Goal: Information Seeking & Learning: Learn about a topic

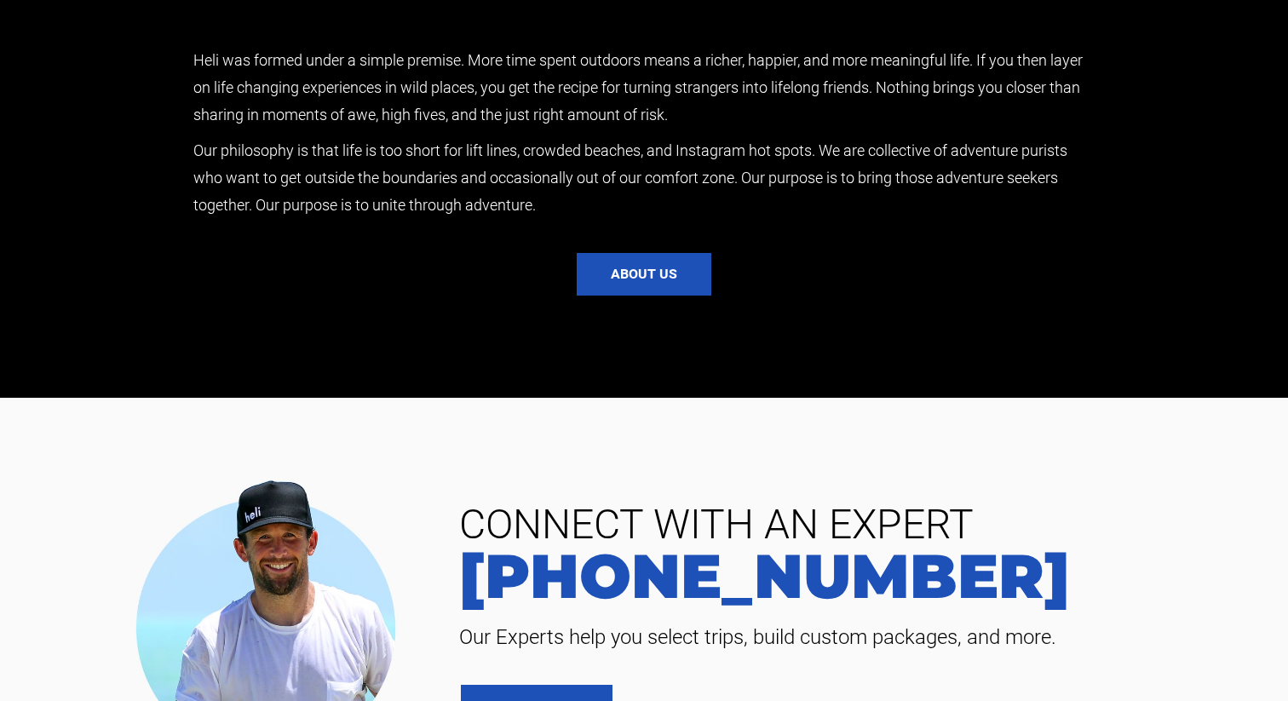
scroll to position [3865, 0]
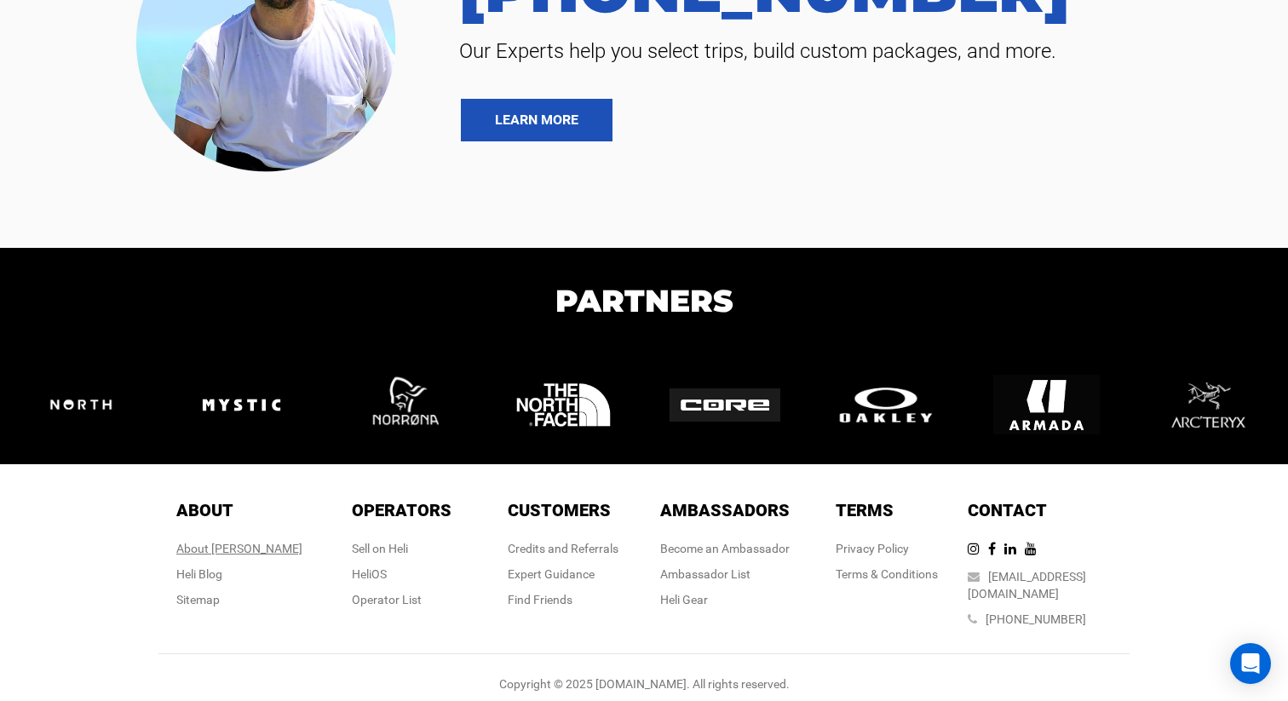
click at [227, 548] on div "About [PERSON_NAME]" at bounding box center [239, 548] width 126 height 17
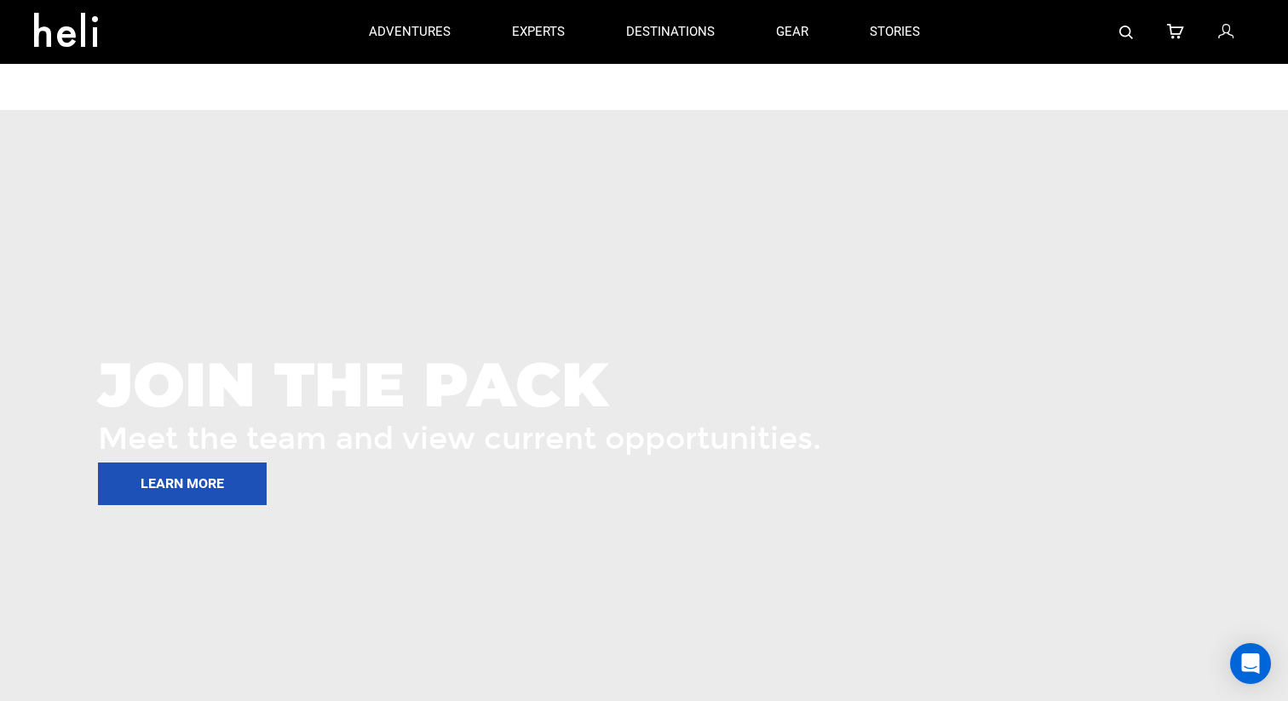
scroll to position [2267, 0]
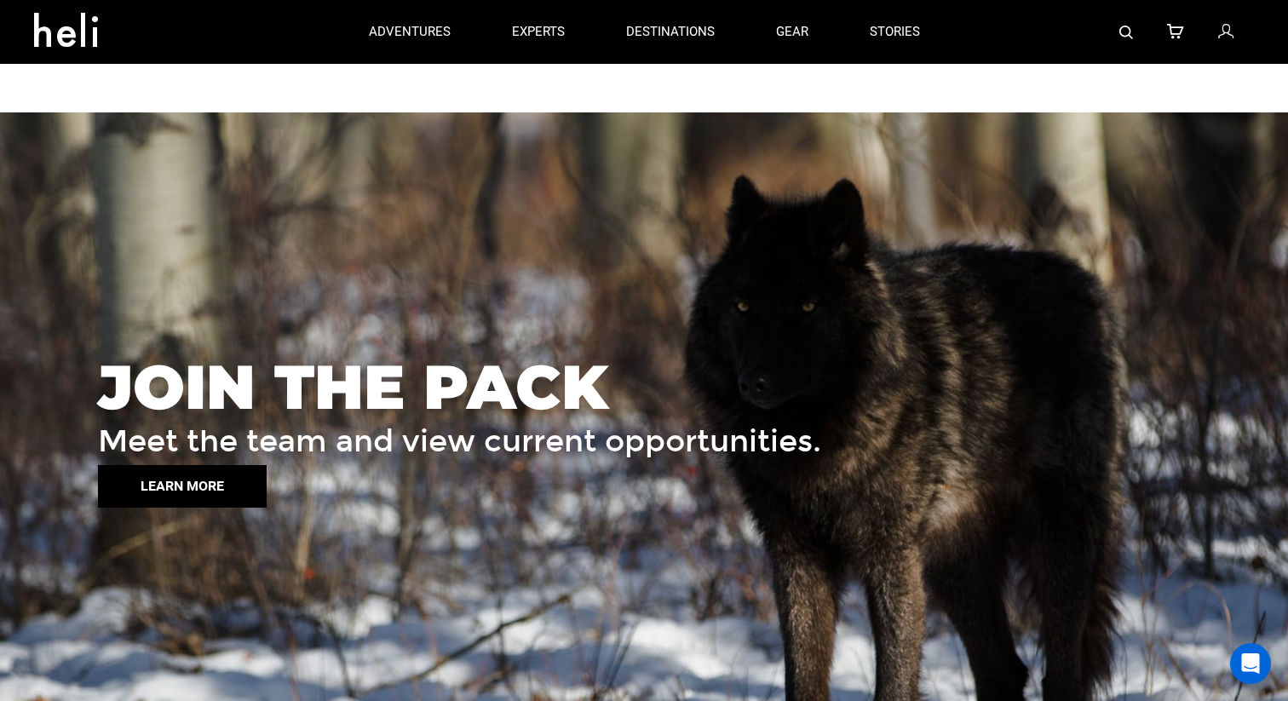
click at [207, 483] on button "LEARN MORE" at bounding box center [182, 486] width 169 height 43
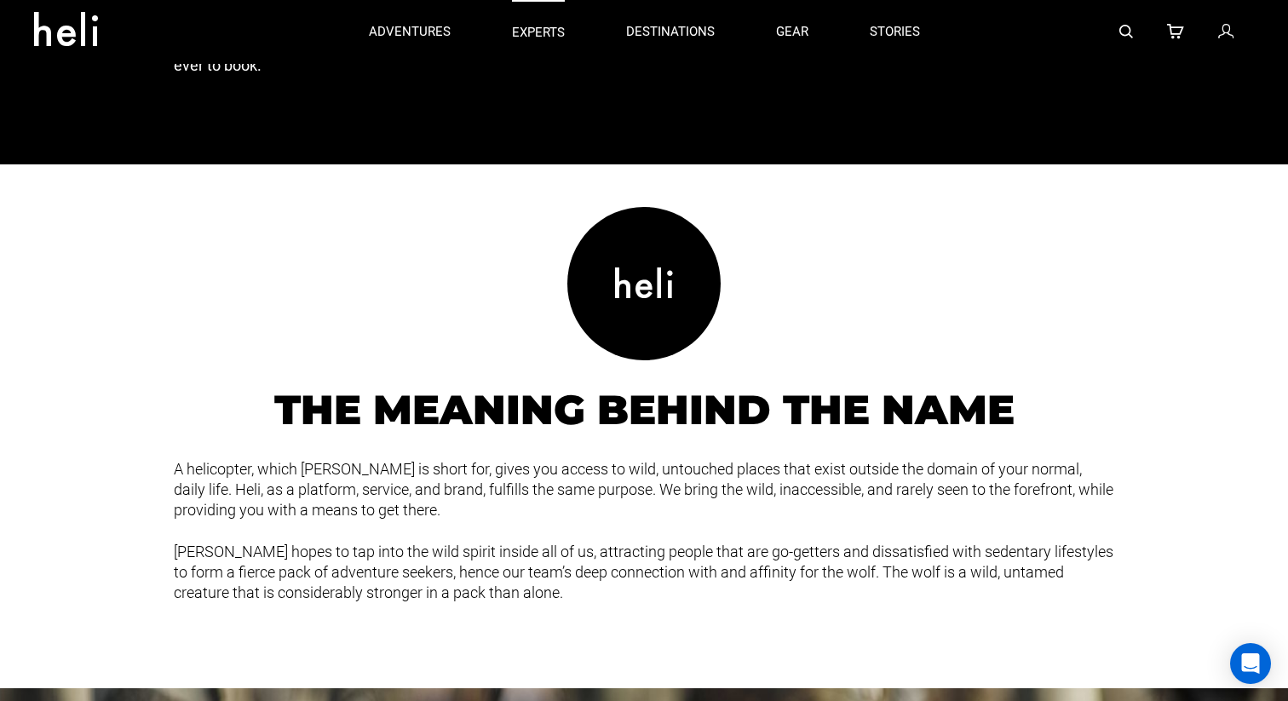
scroll to position [1683, 0]
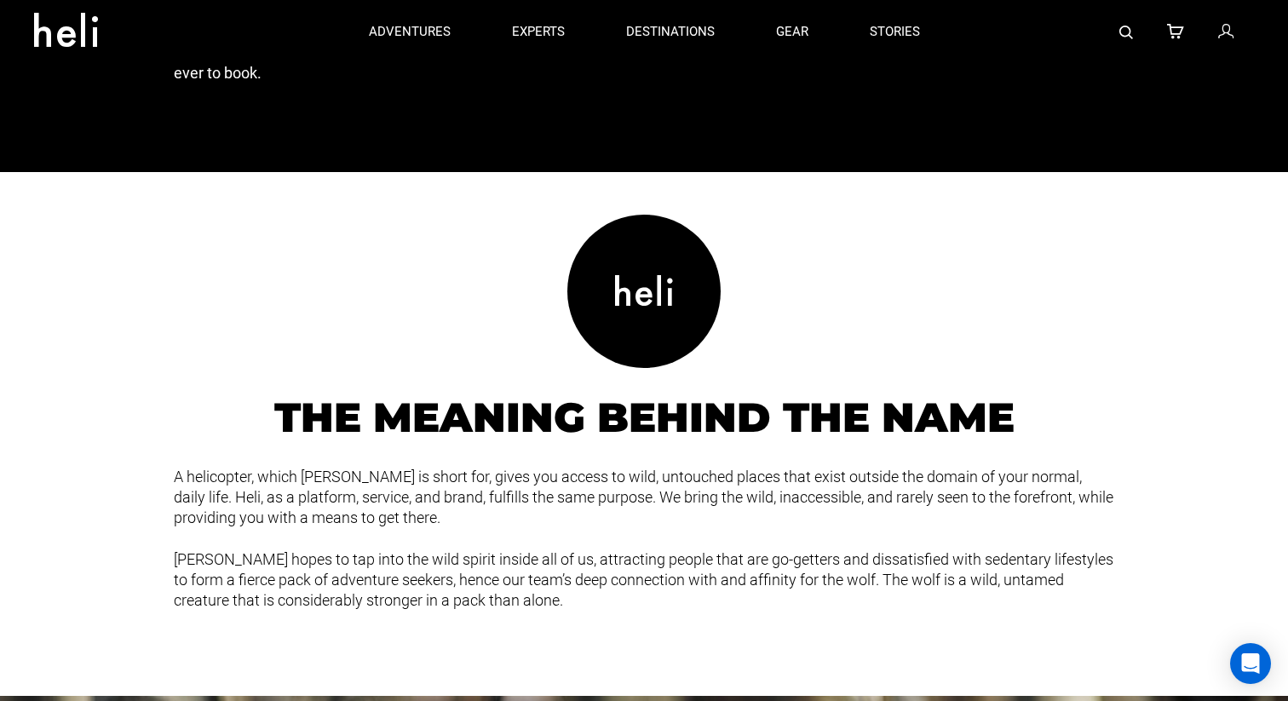
click at [638, 308] on icon at bounding box center [644, 290] width 58 height 43
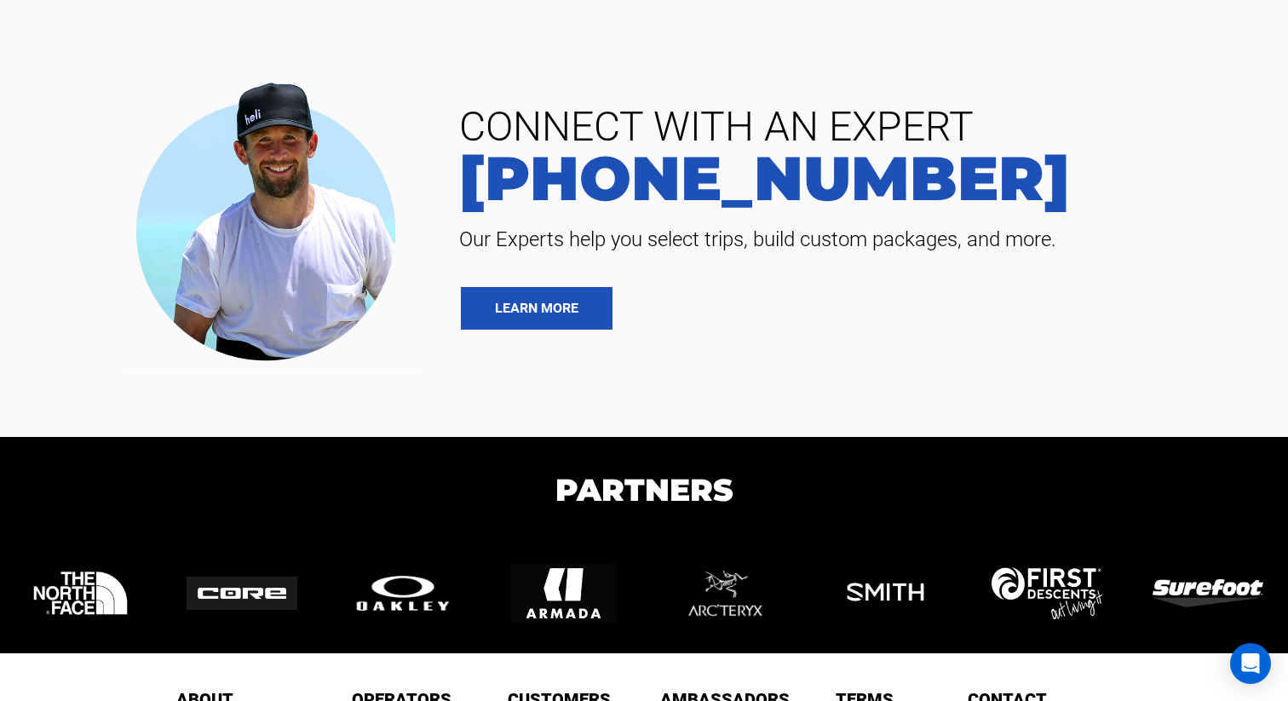
scroll to position [3865, 0]
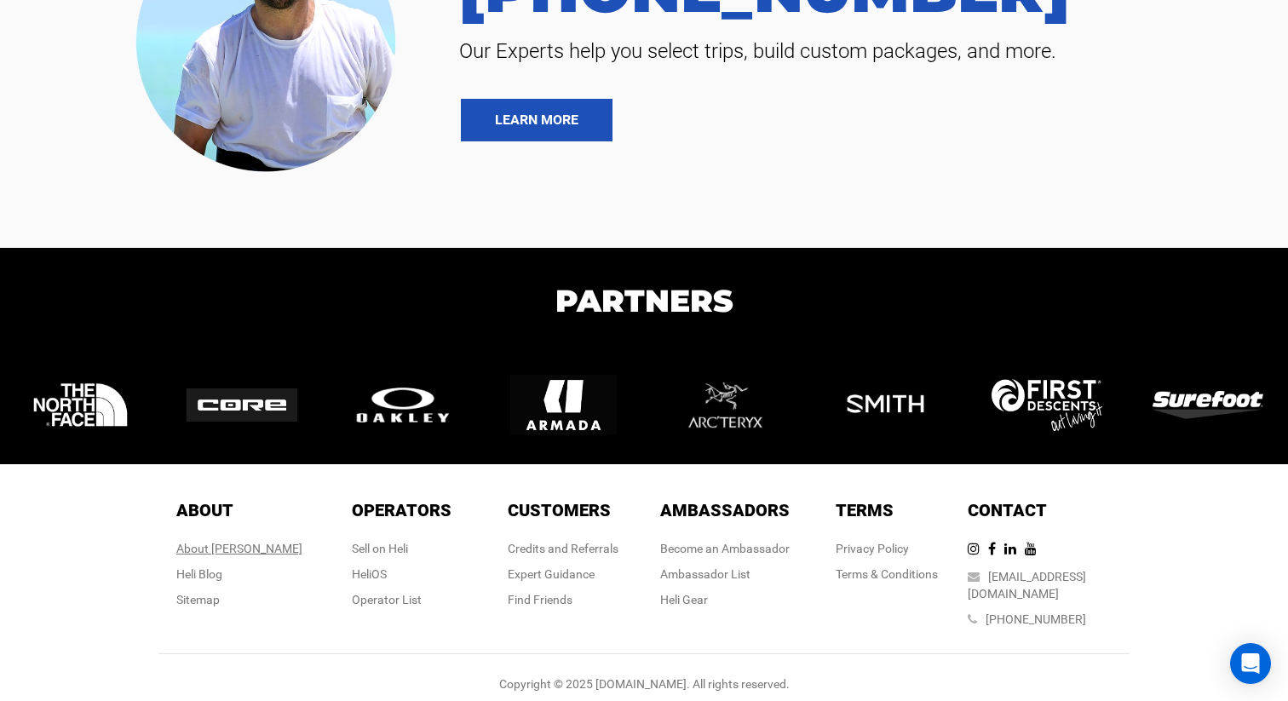
click at [245, 550] on div "About [PERSON_NAME]" at bounding box center [239, 548] width 126 height 17
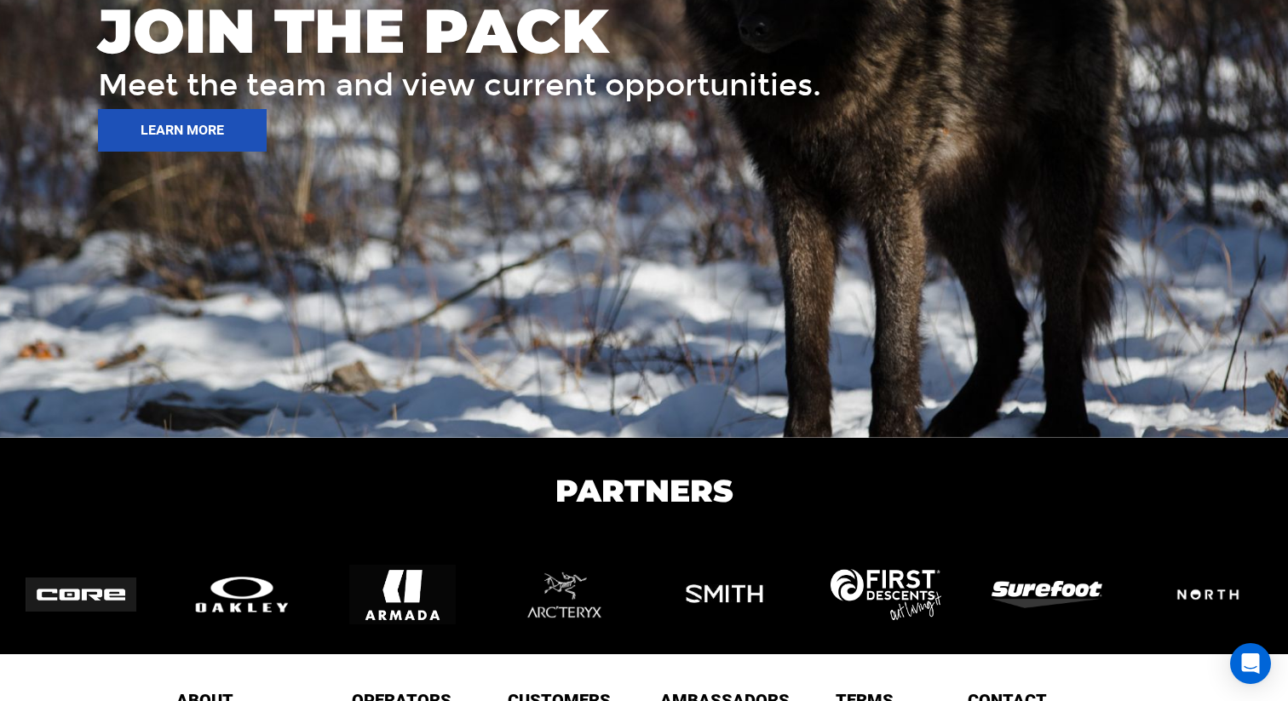
scroll to position [2646, 0]
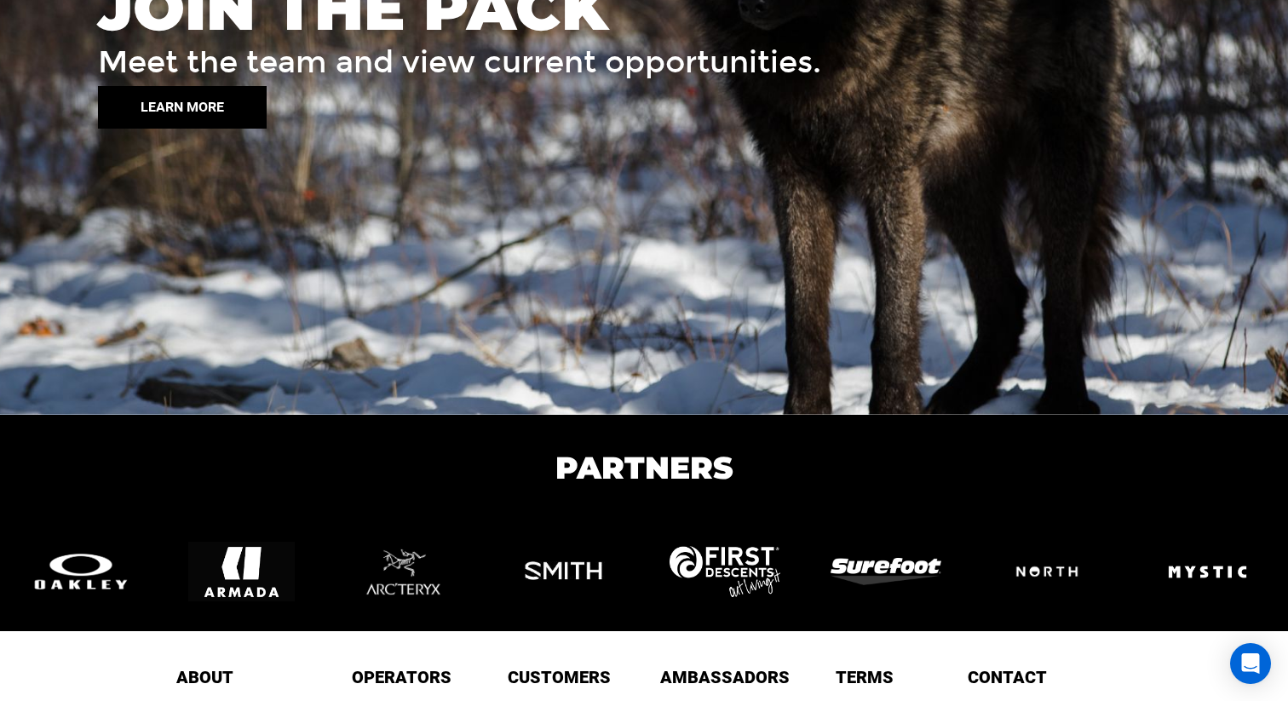
click at [222, 118] on button "LEARN MORE" at bounding box center [182, 107] width 169 height 43
